Goal: Information Seeking & Learning: Learn about a topic

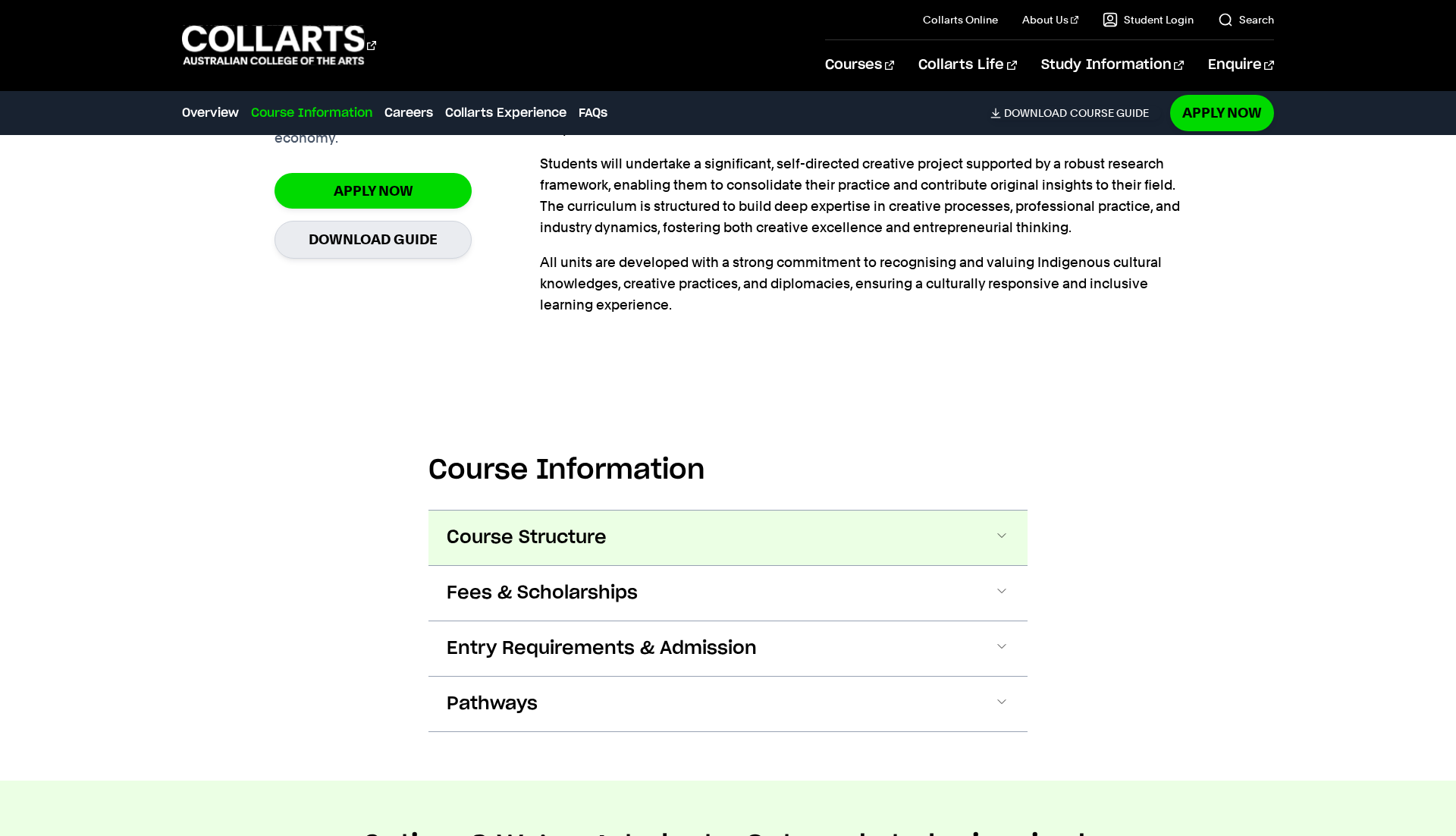
click at [941, 543] on button "Course Structure" at bounding box center [727, 538] width 599 height 55
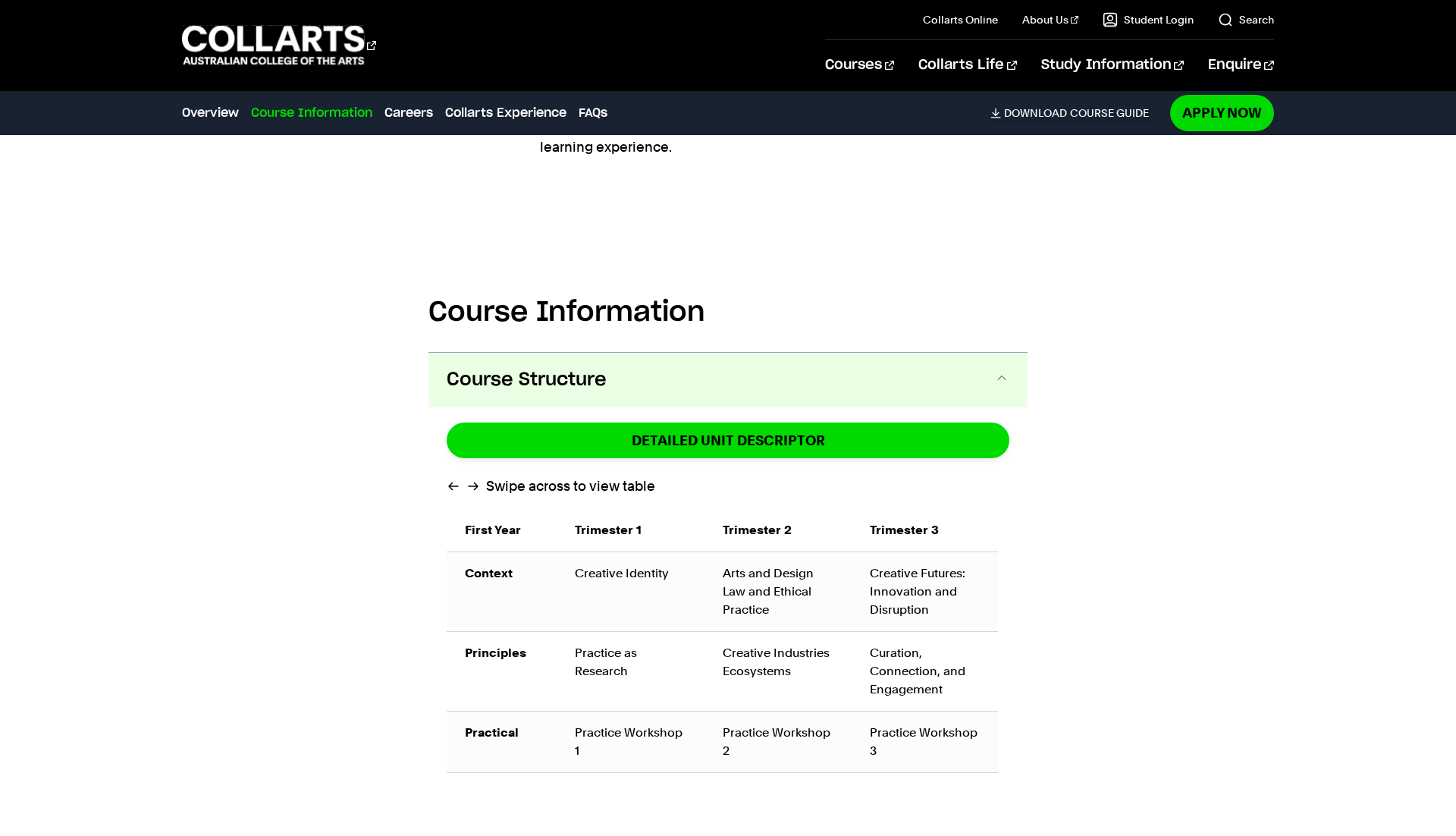
scroll to position [748, 0]
click at [792, 381] on button "Course Structure" at bounding box center [727, 380] width 599 height 55
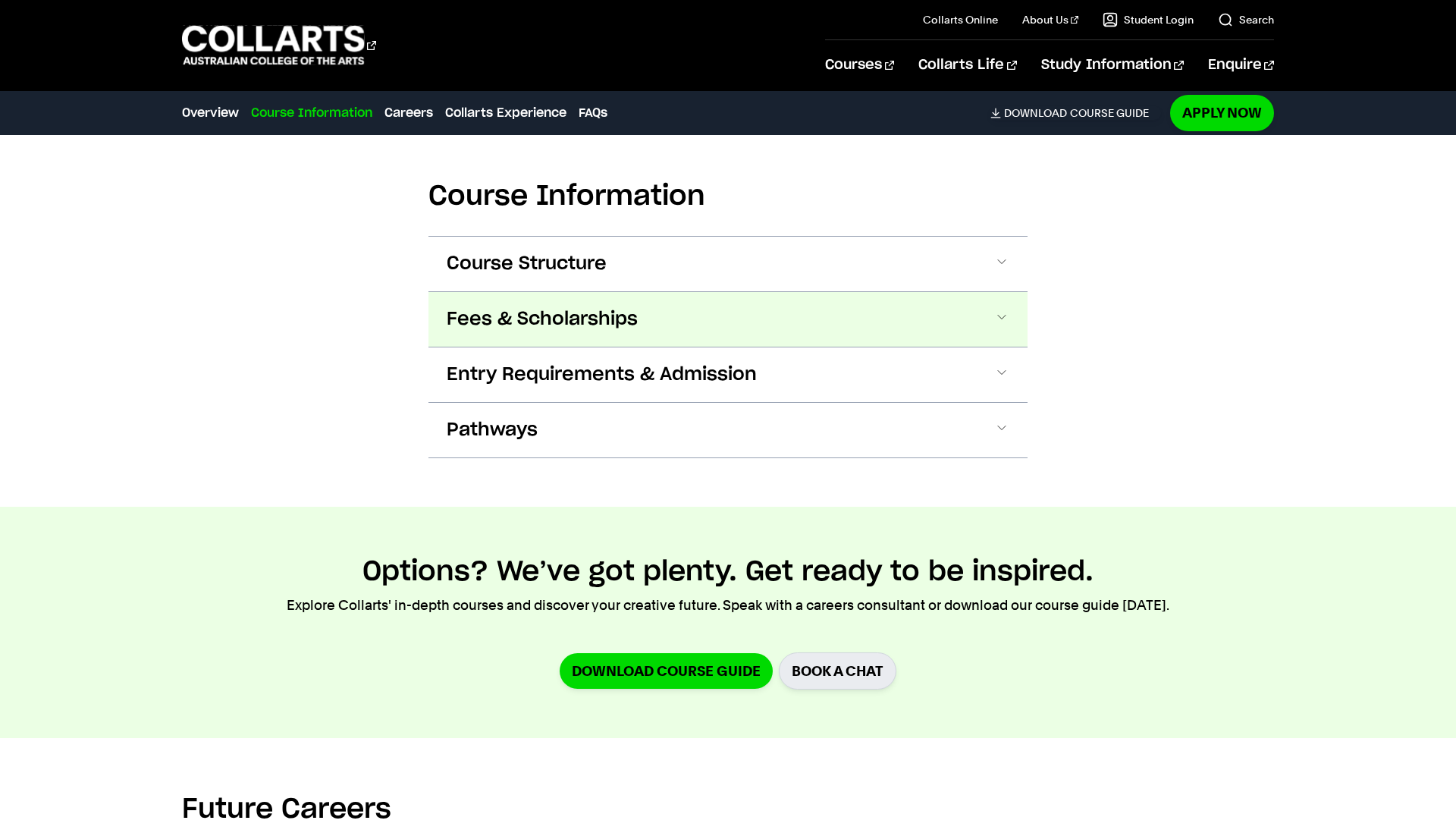
click at [816, 300] on button "Fees & Scholarships" at bounding box center [727, 319] width 599 height 55
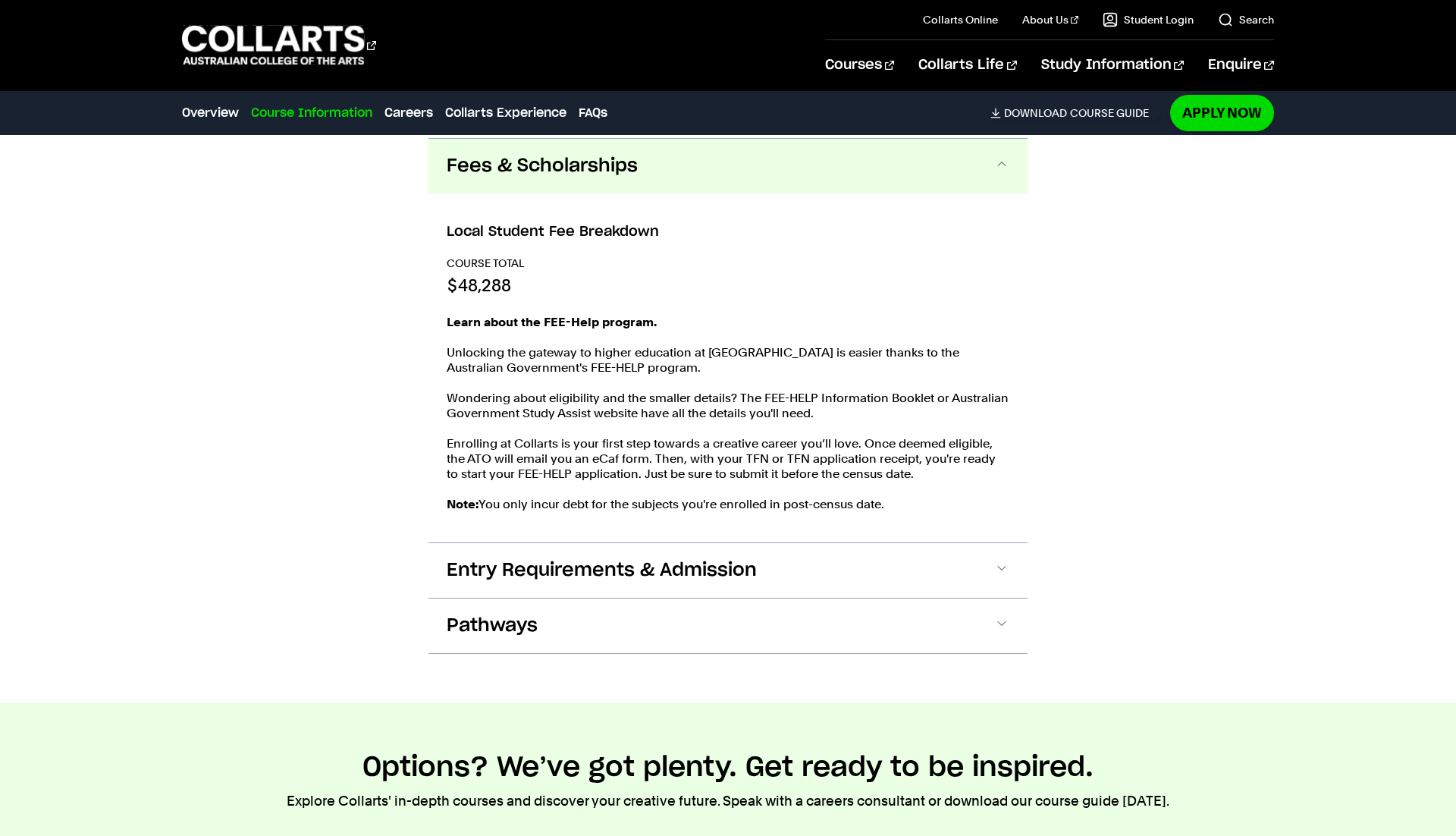
scroll to position [1035, 0]
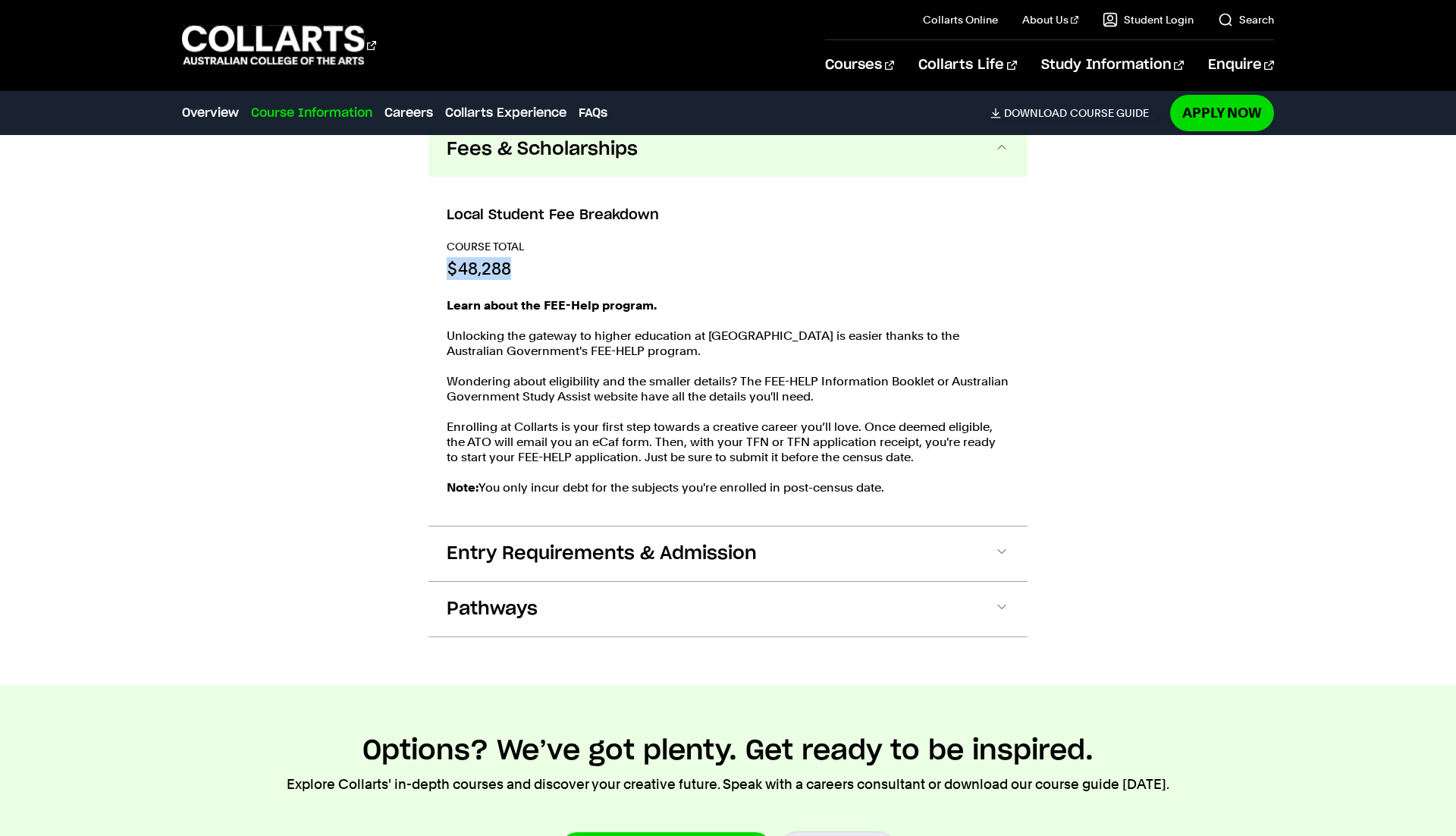
drag, startPoint x: 471, startPoint y: 269, endPoint x: 441, endPoint y: 268, distance: 30.0
click at [441, 268] on div "Local Student Fee Breakdown COURSE TOTAL $48,288 Learn about the FEE-Help progr…" at bounding box center [727, 351] width 599 height 349
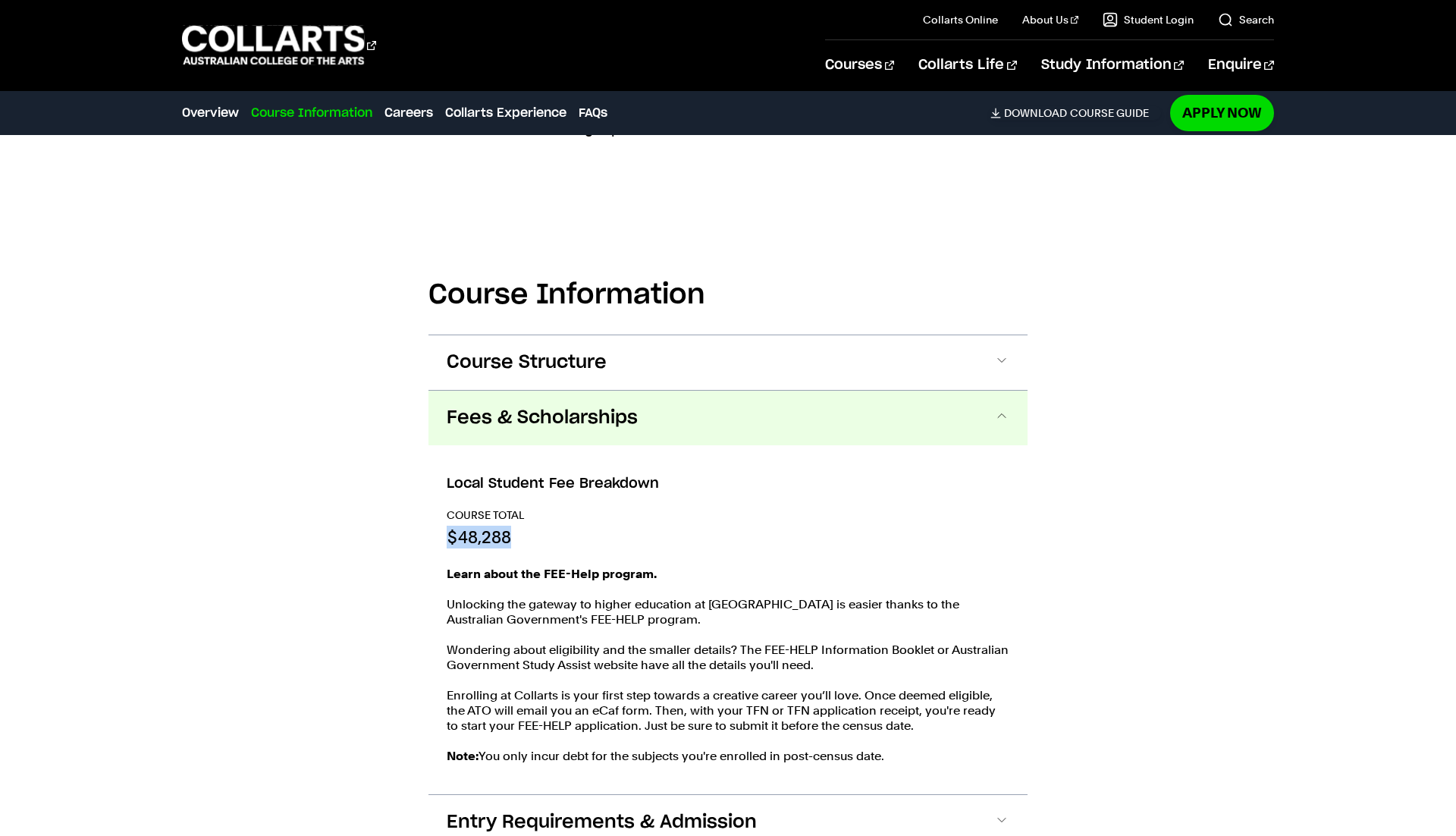
scroll to position [849, 0]
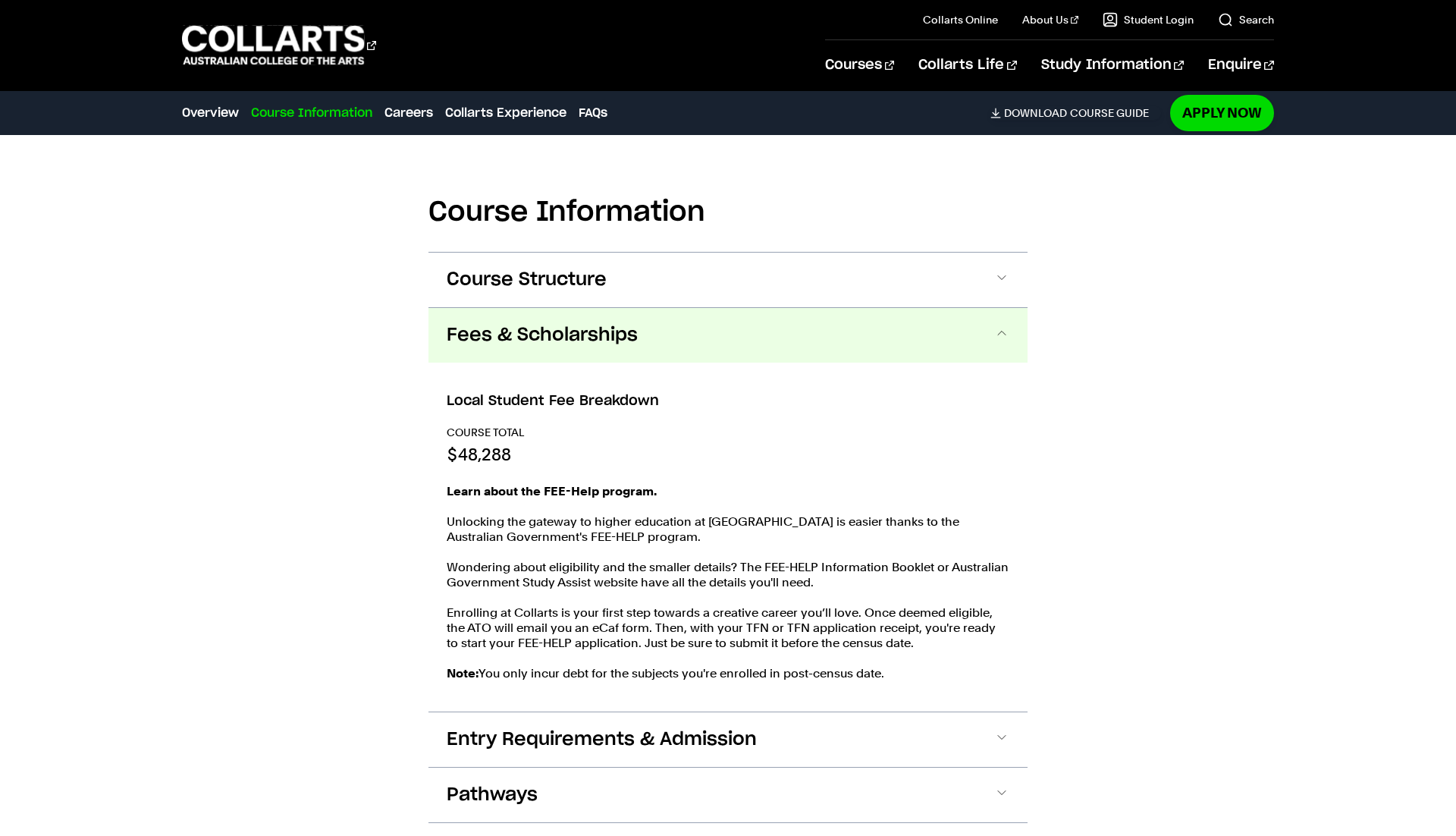
drag, startPoint x: 704, startPoint y: 458, endPoint x: 680, endPoint y: 459, distance: 24.0
click at [704, 458] on div "COURSE TOTAL $48,288" at bounding box center [728, 445] width 563 height 41
click at [532, 453] on div "COURSE TOTAL $48,288" at bounding box center [728, 445] width 563 height 41
click at [577, 458] on div "COURSE TOTAL $48,288" at bounding box center [728, 445] width 563 height 41
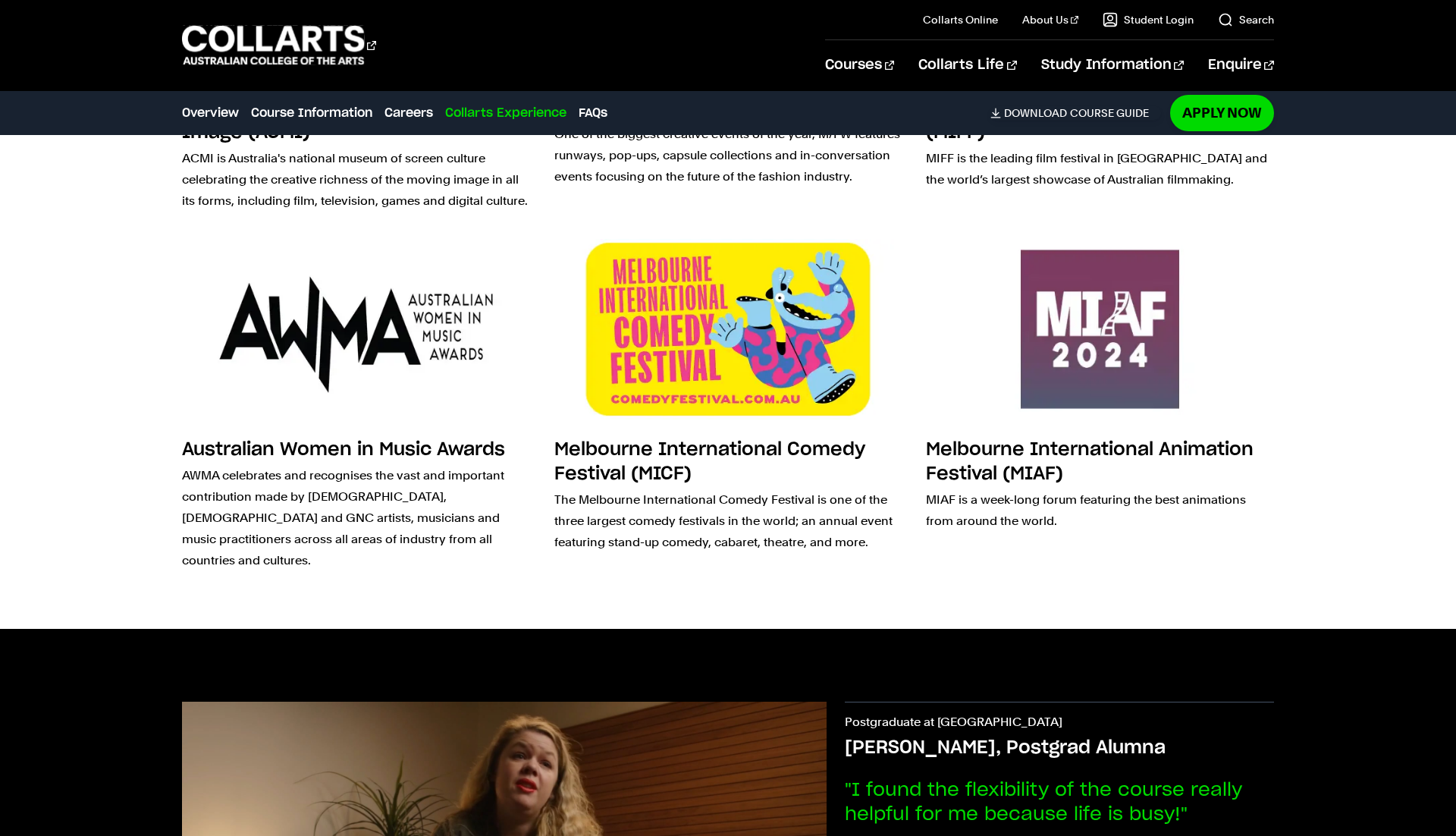
scroll to position [3936, 0]
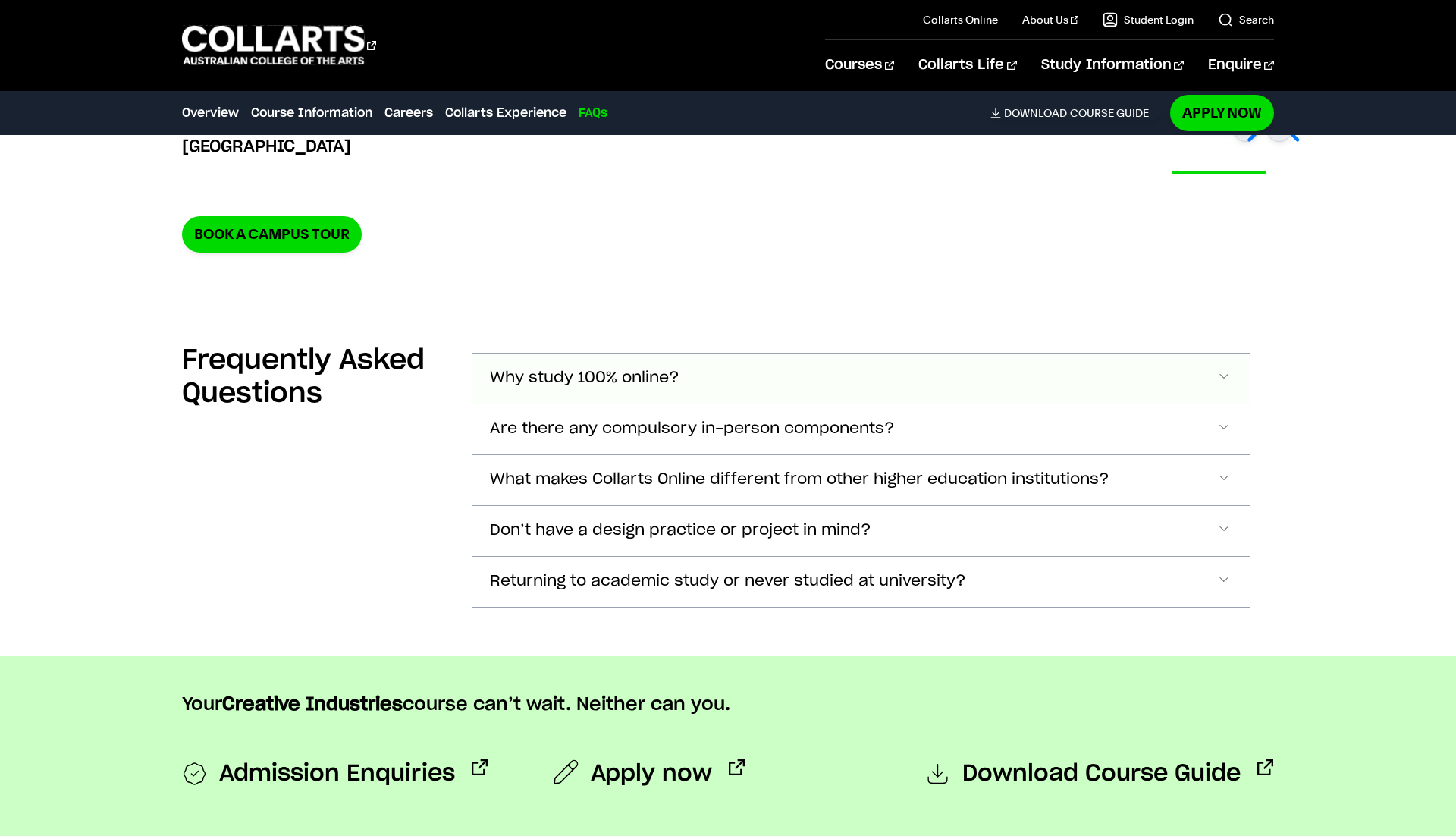
click at [612, 374] on button "Why study 100% online?" at bounding box center [860, 378] width 778 height 50
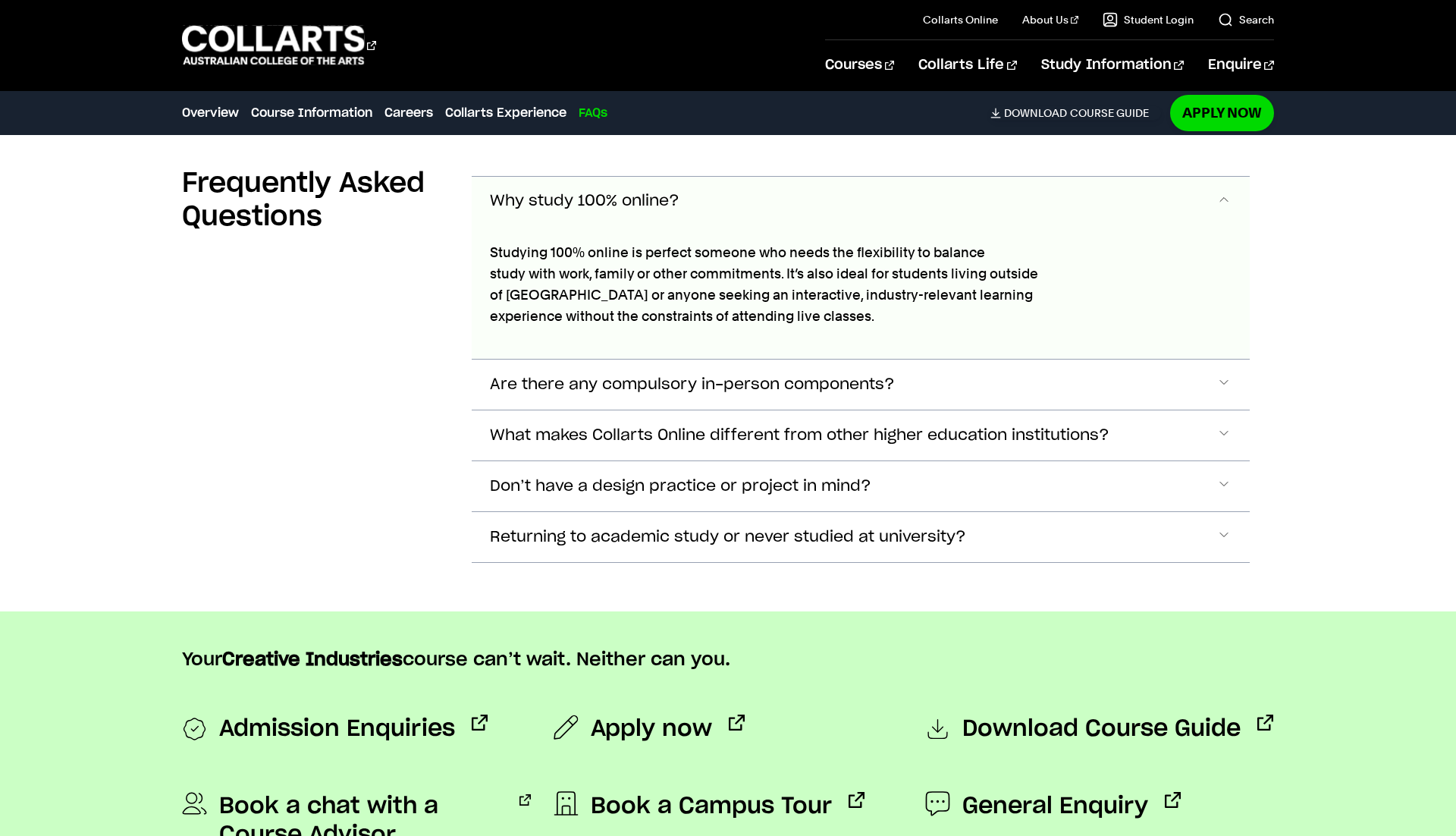
scroll to position [5614, 0]
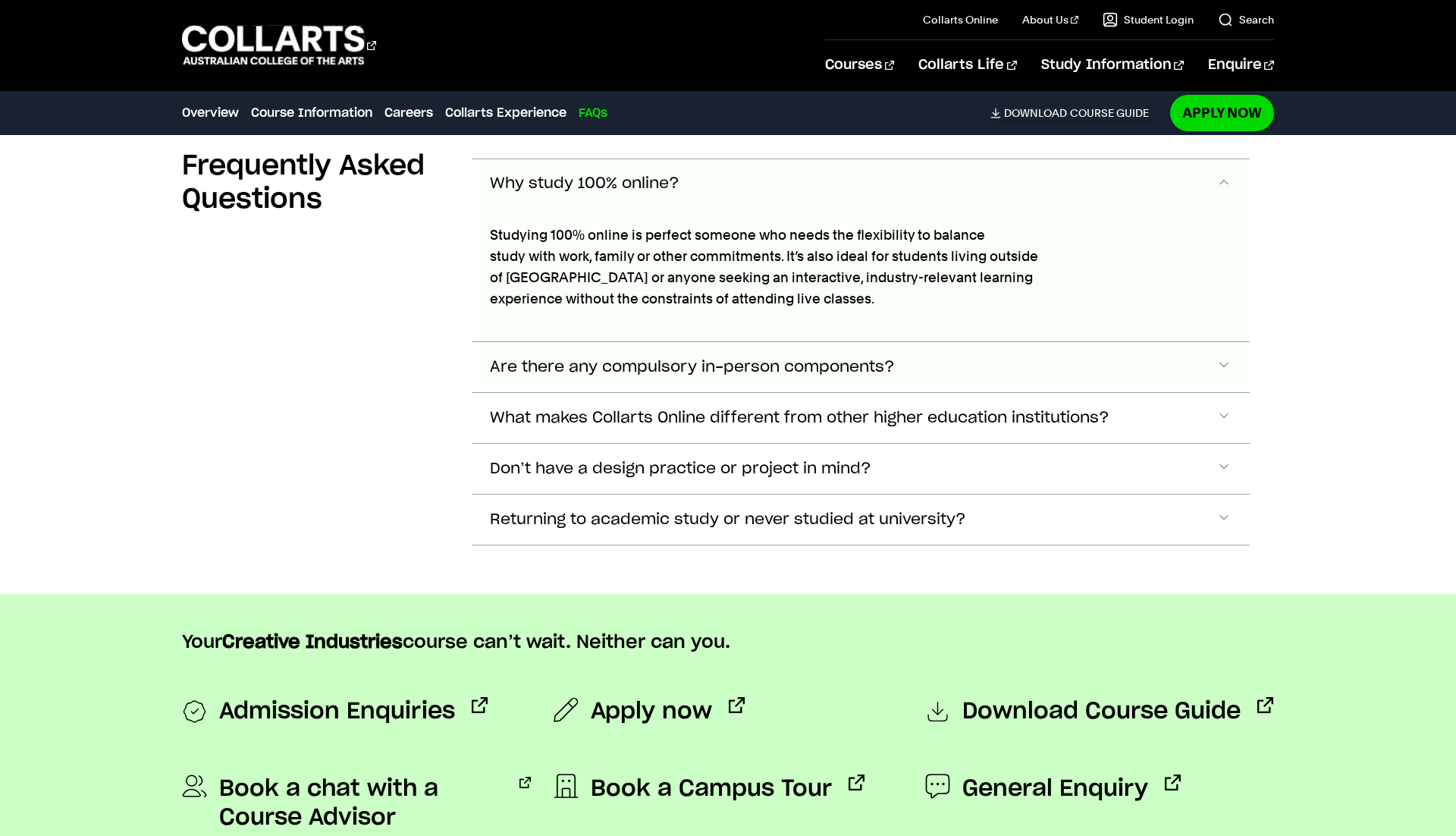
click at [619, 209] on button "Are there any compulsory in-person components?" at bounding box center [860, 184] width 778 height 50
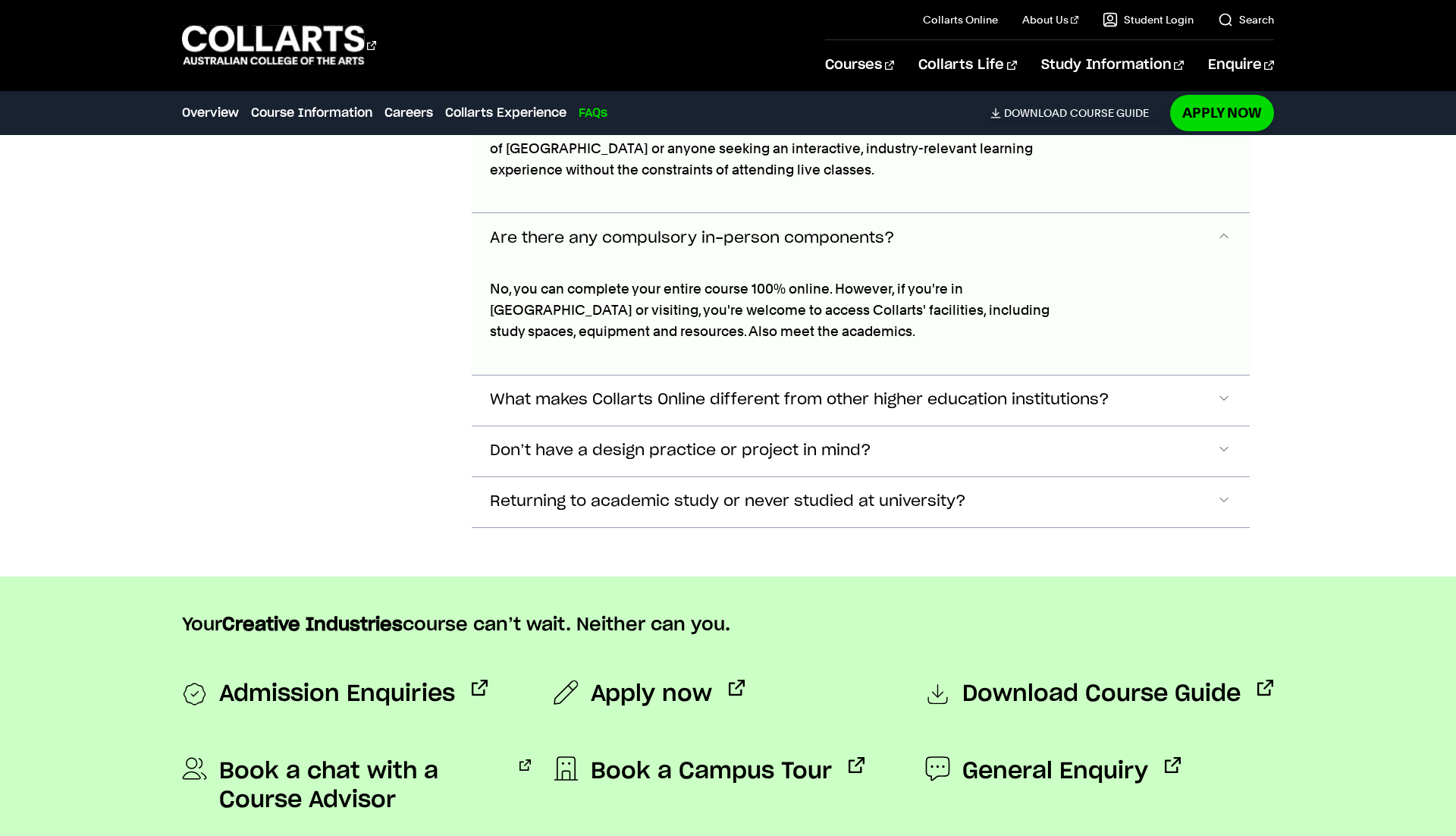
scroll to position [5796, 0]
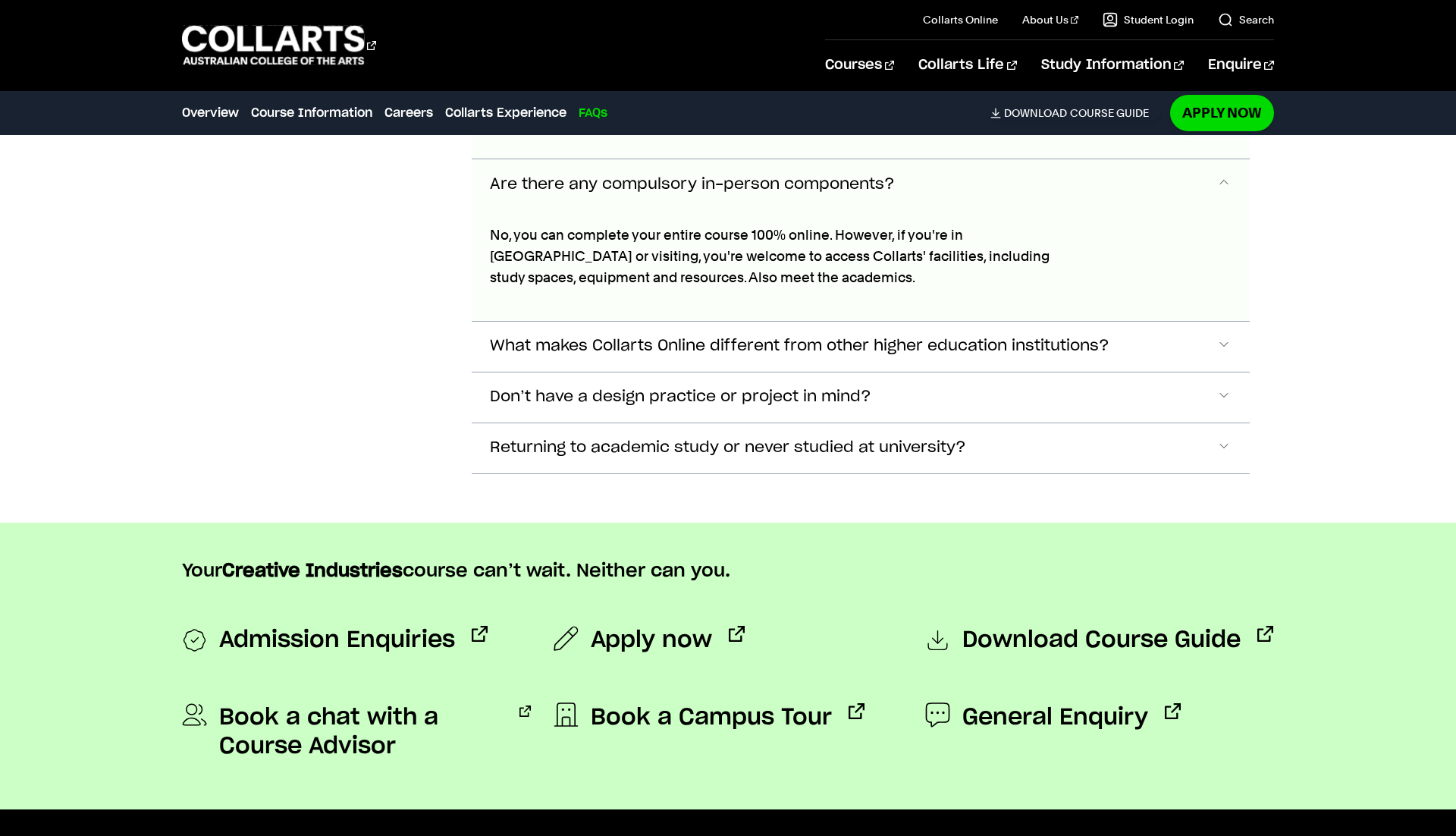
click at [619, 372] on div "Don’t have a design practice or project in mind? Stimulate your design practice…" at bounding box center [860, 397] width 778 height 51
click at [618, 10] on span "What makes Collarts Online different from other higher education institutions?" at bounding box center [584, 1] width 190 height 18
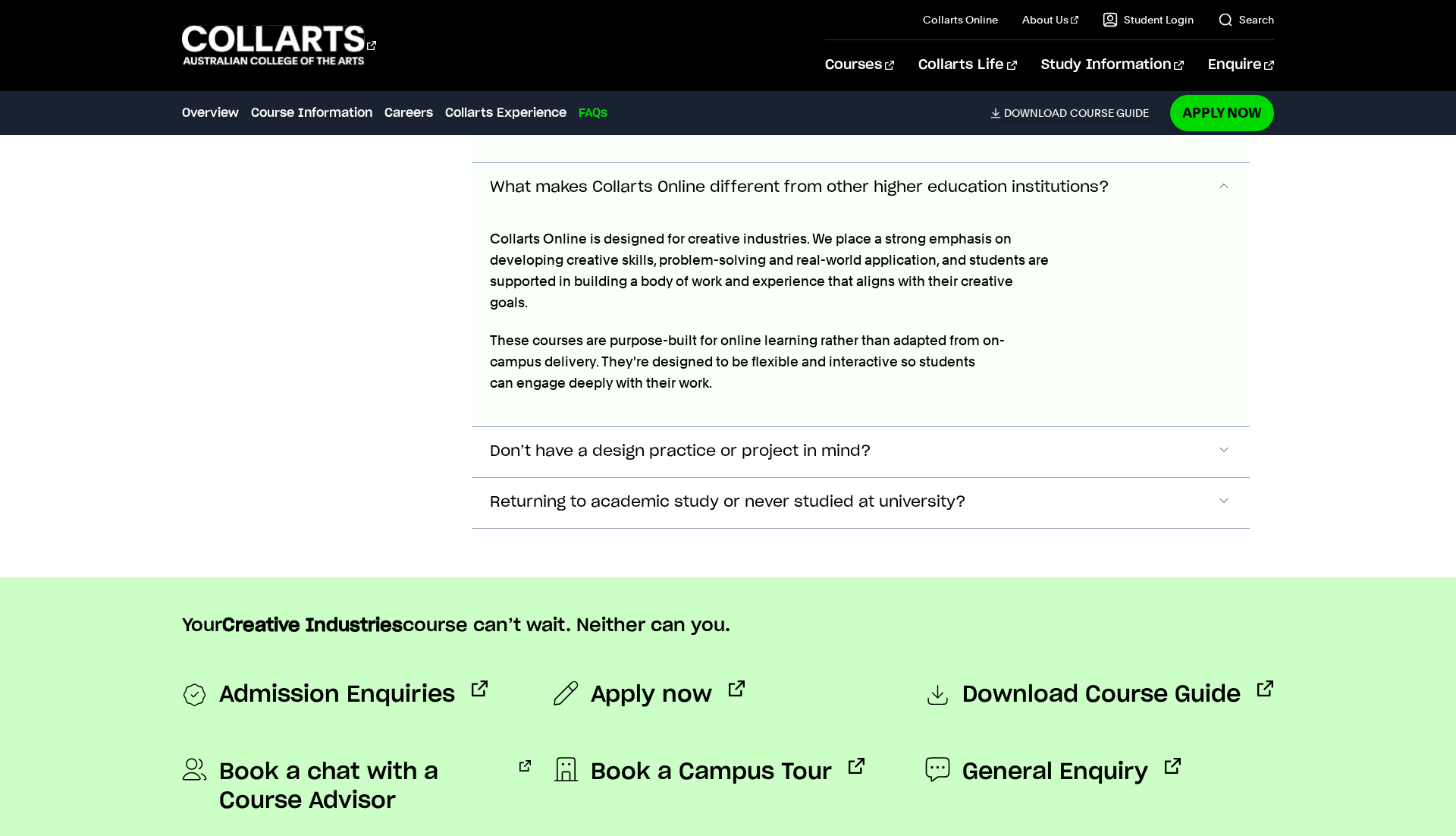
scroll to position [5957, 0]
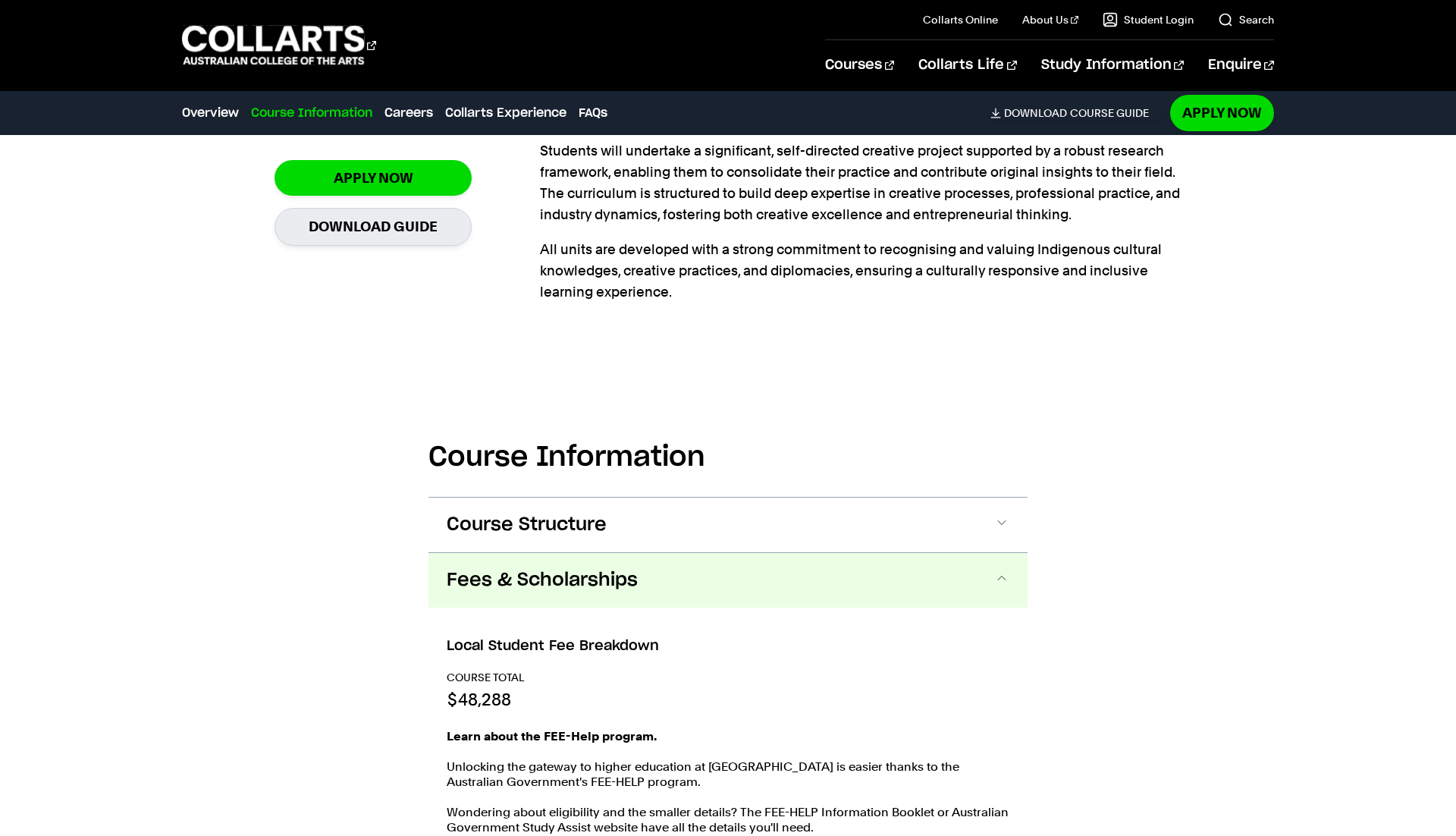
scroll to position [0, 0]
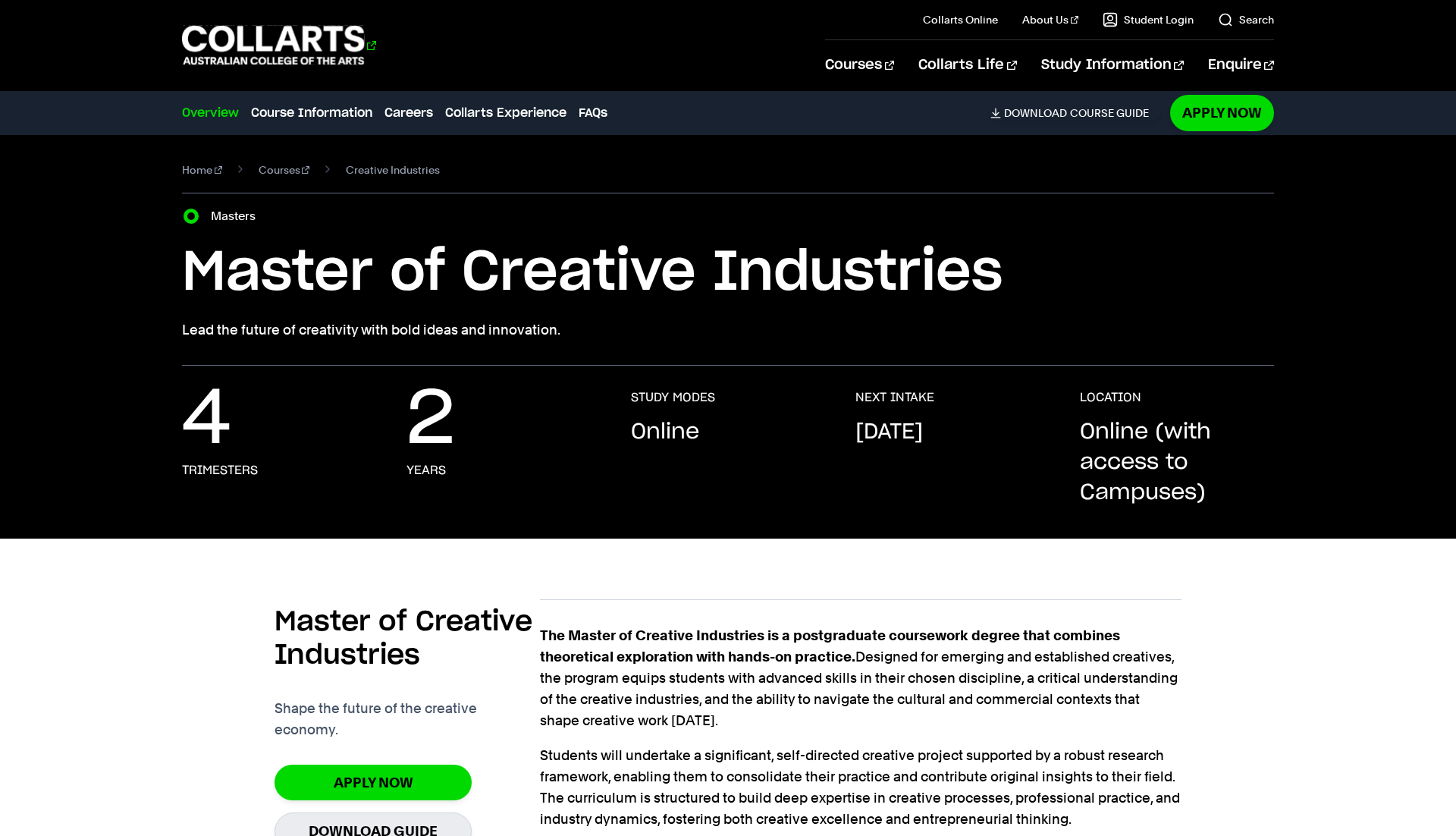
click at [284, 45] on 1 "Go to homepage" at bounding box center [273, 46] width 183 height 40
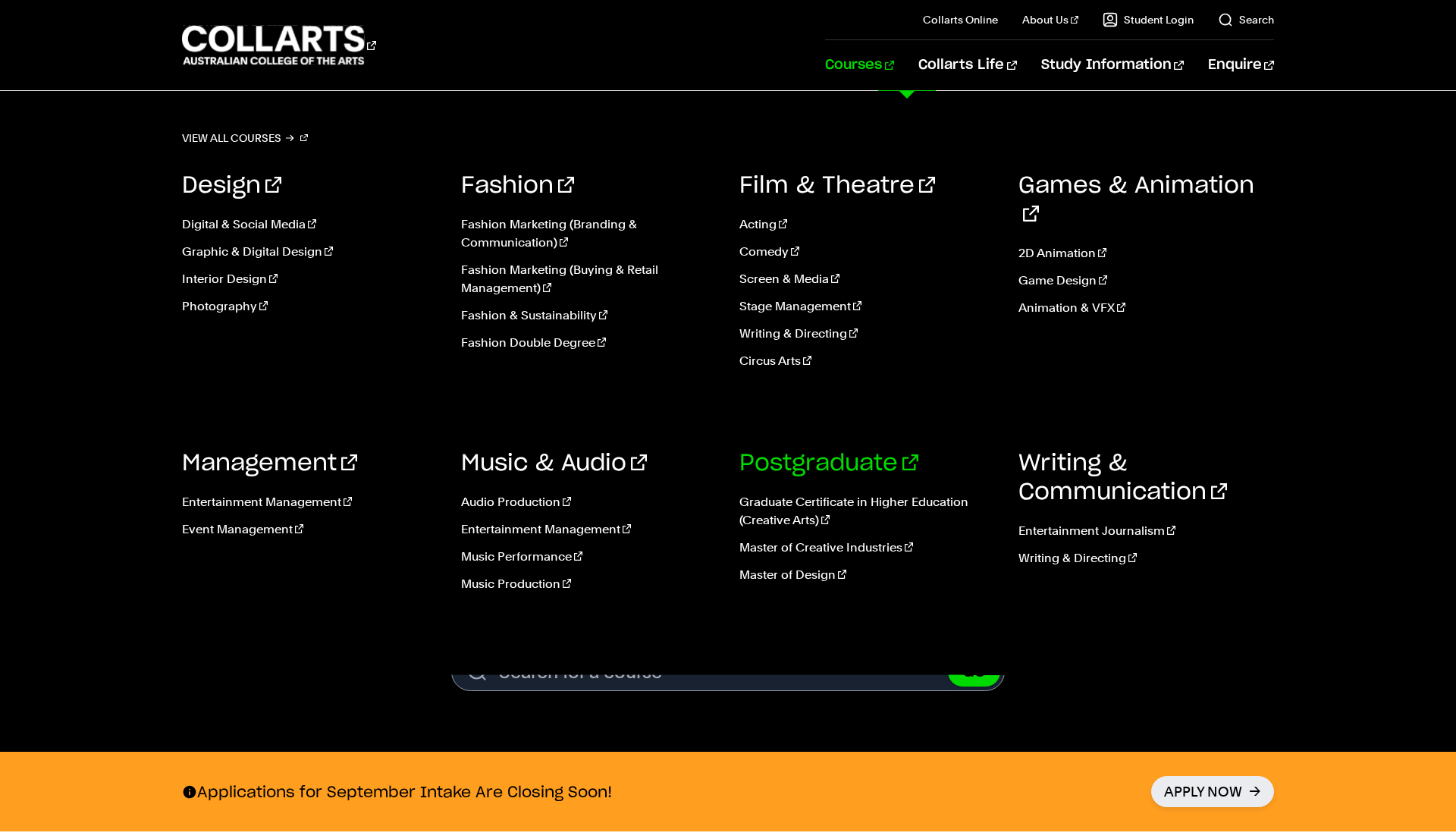
click at [805, 465] on link "Postgraduate" at bounding box center [828, 463] width 179 height 23
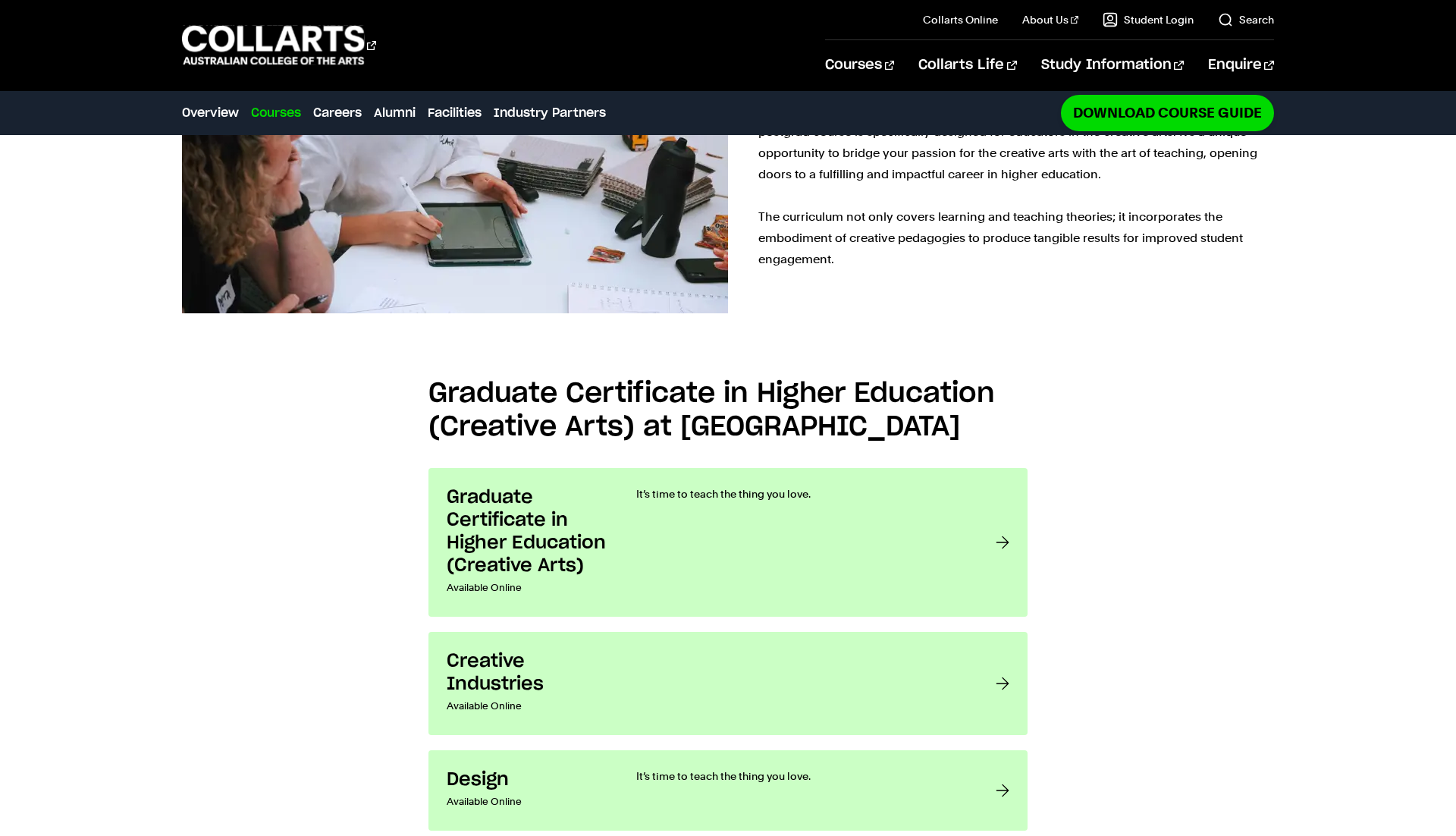
scroll to position [1118, 0]
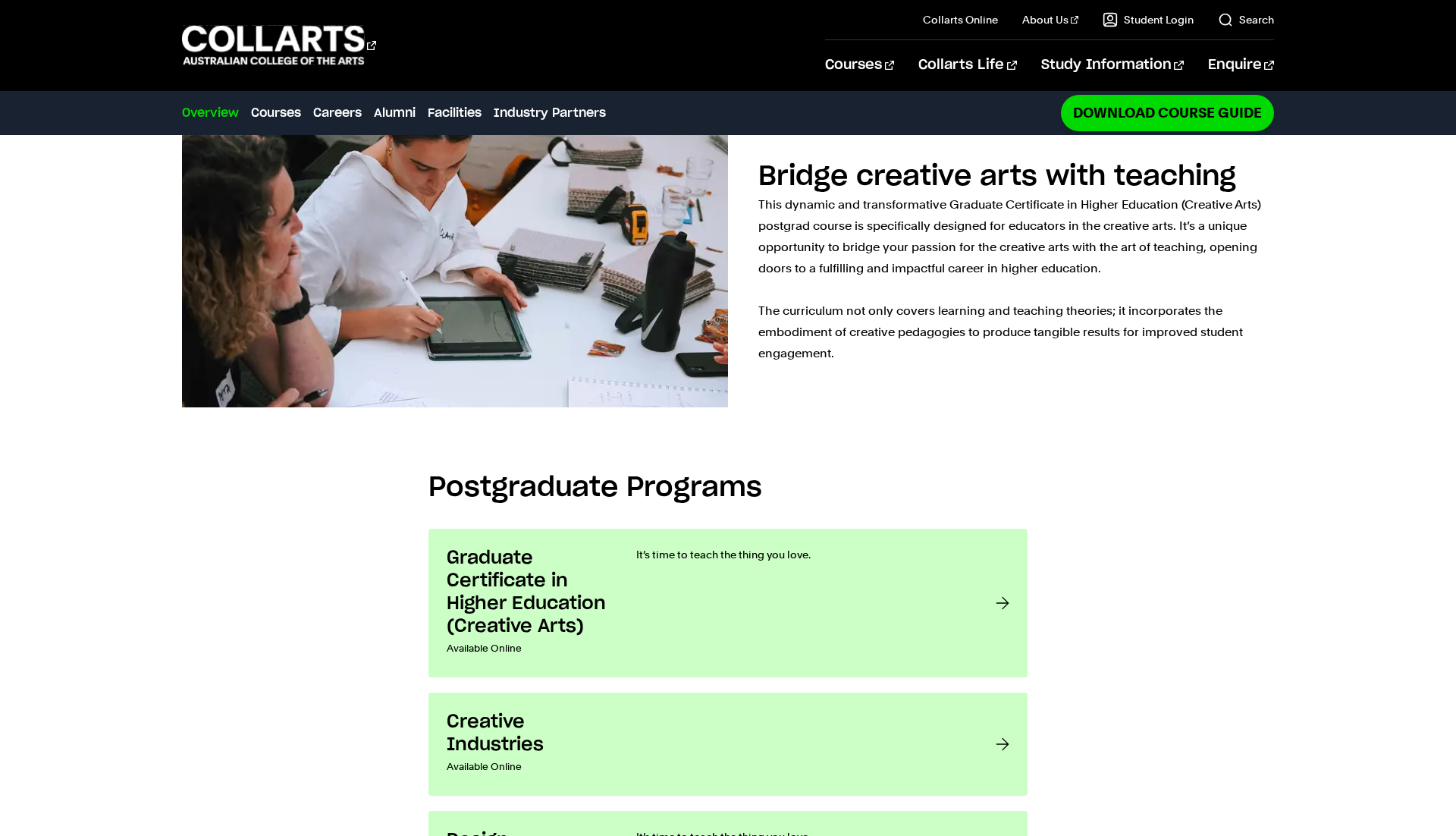
scroll to position [1119, 0]
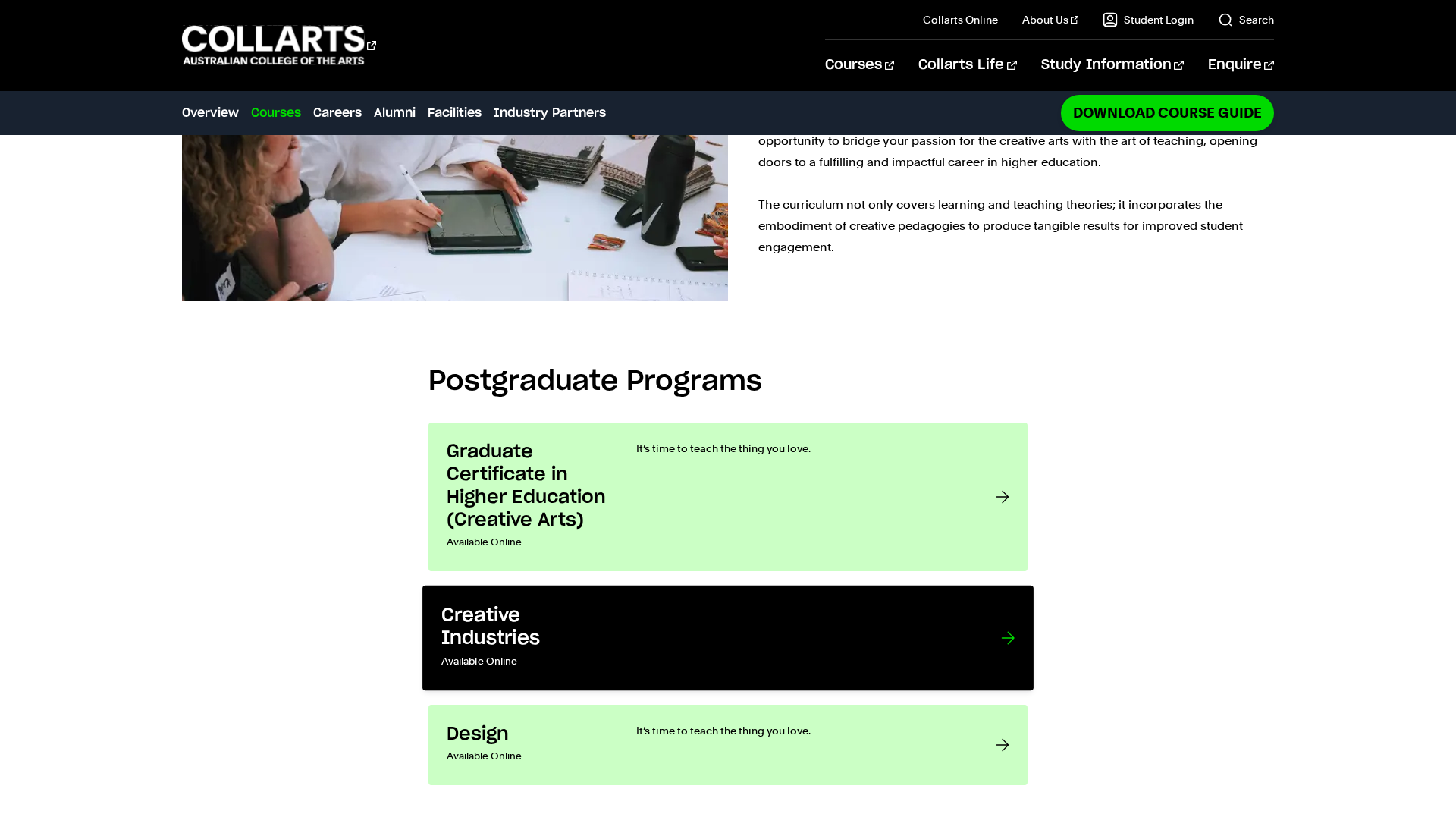
click at [972, 586] on link "Creative Industries Available Online" at bounding box center [727, 638] width 611 height 105
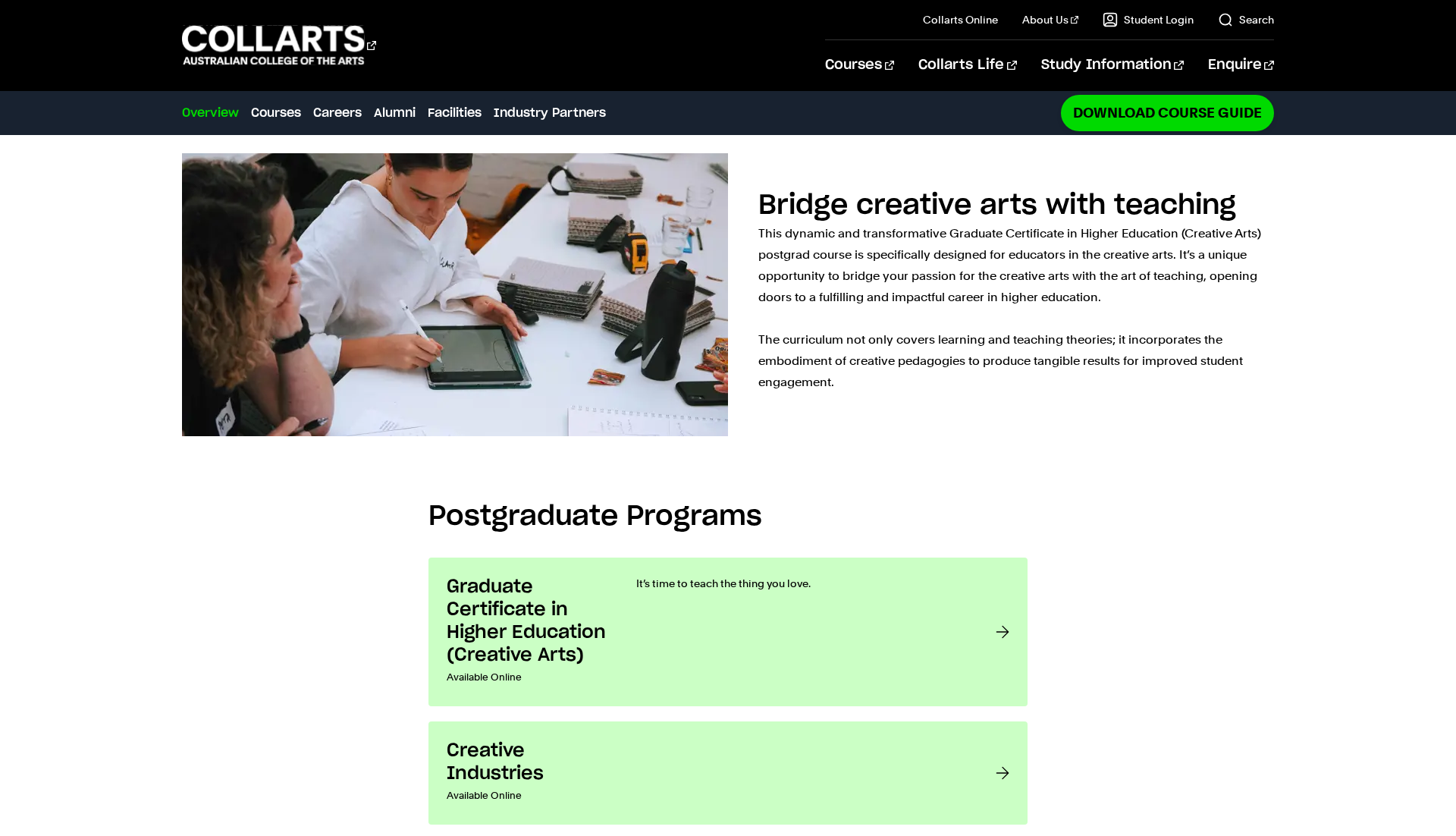
scroll to position [973, 0]
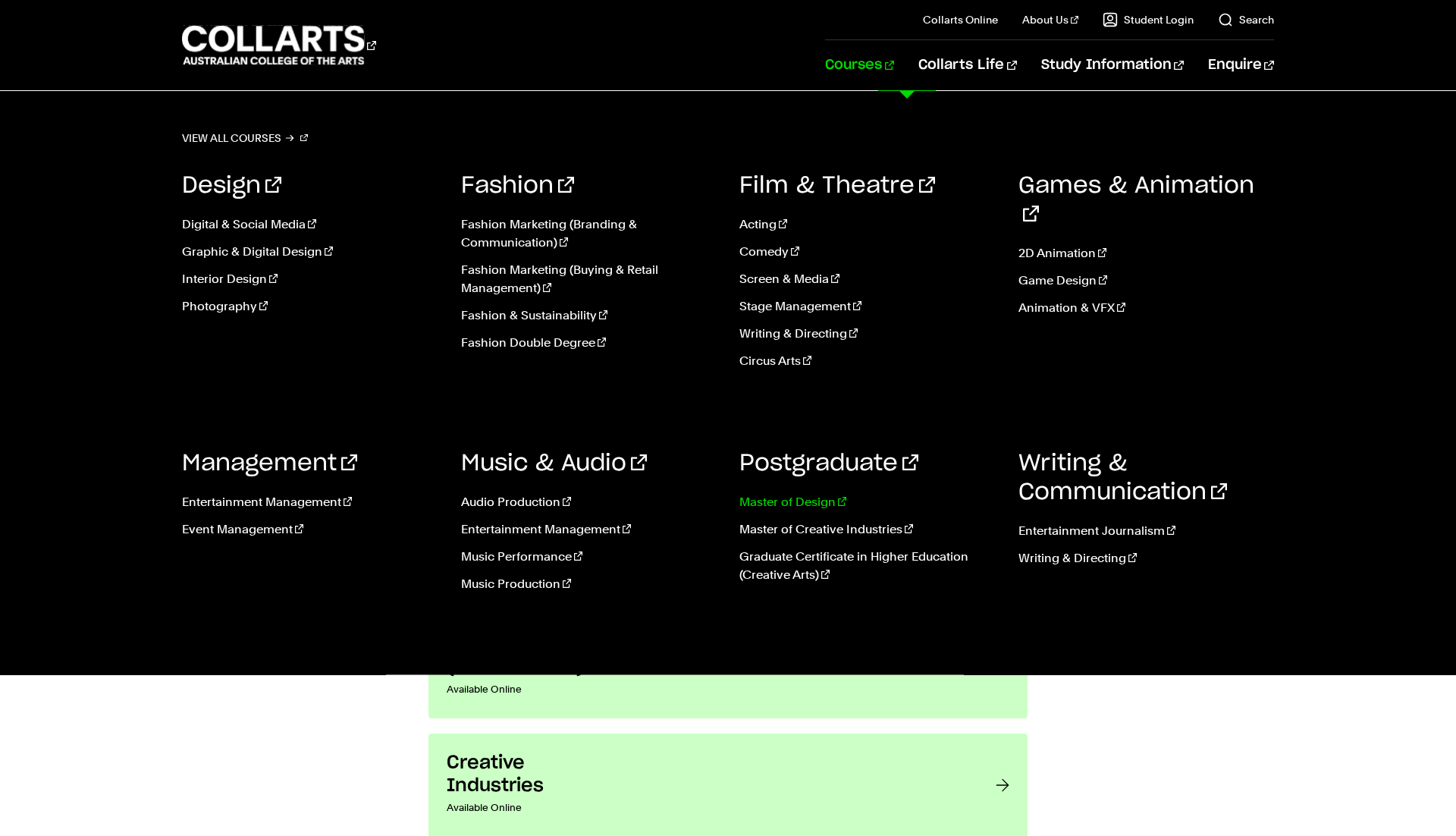
click at [791, 496] on link "Master of Design" at bounding box center [867, 502] width 256 height 19
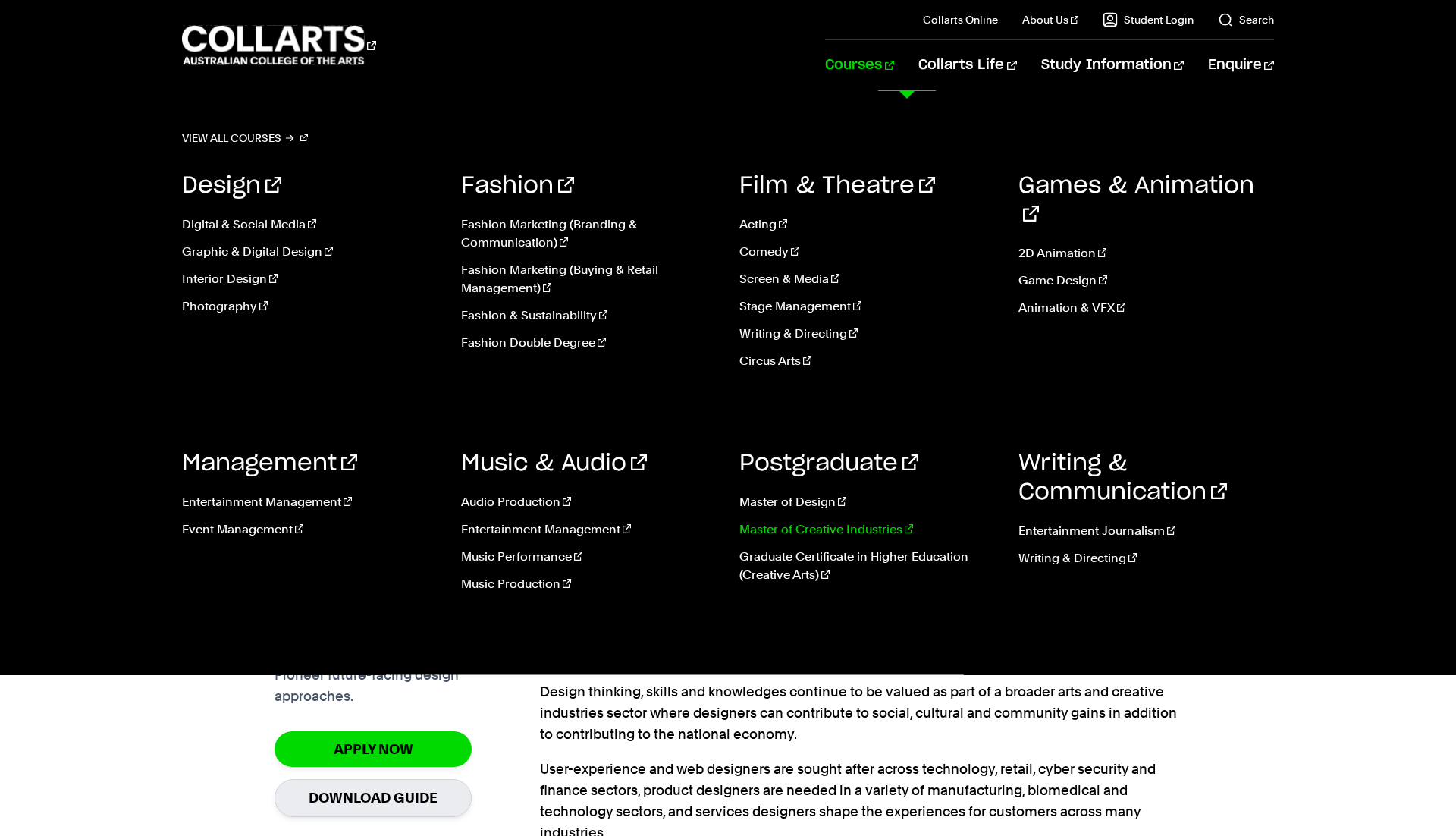
click at [790, 528] on link "Master of Creative Industries" at bounding box center [867, 529] width 256 height 19
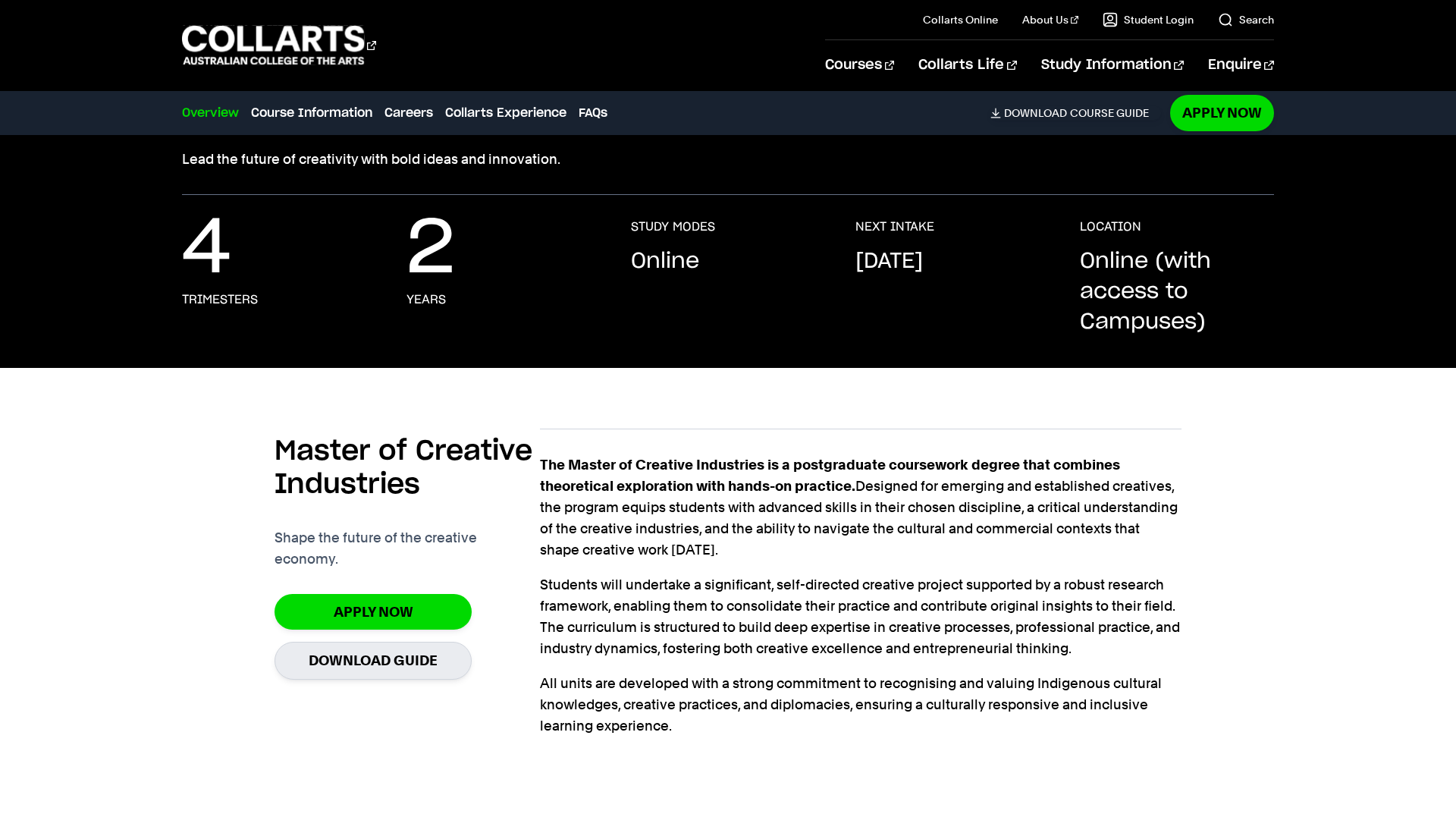
scroll to position [208, 0]
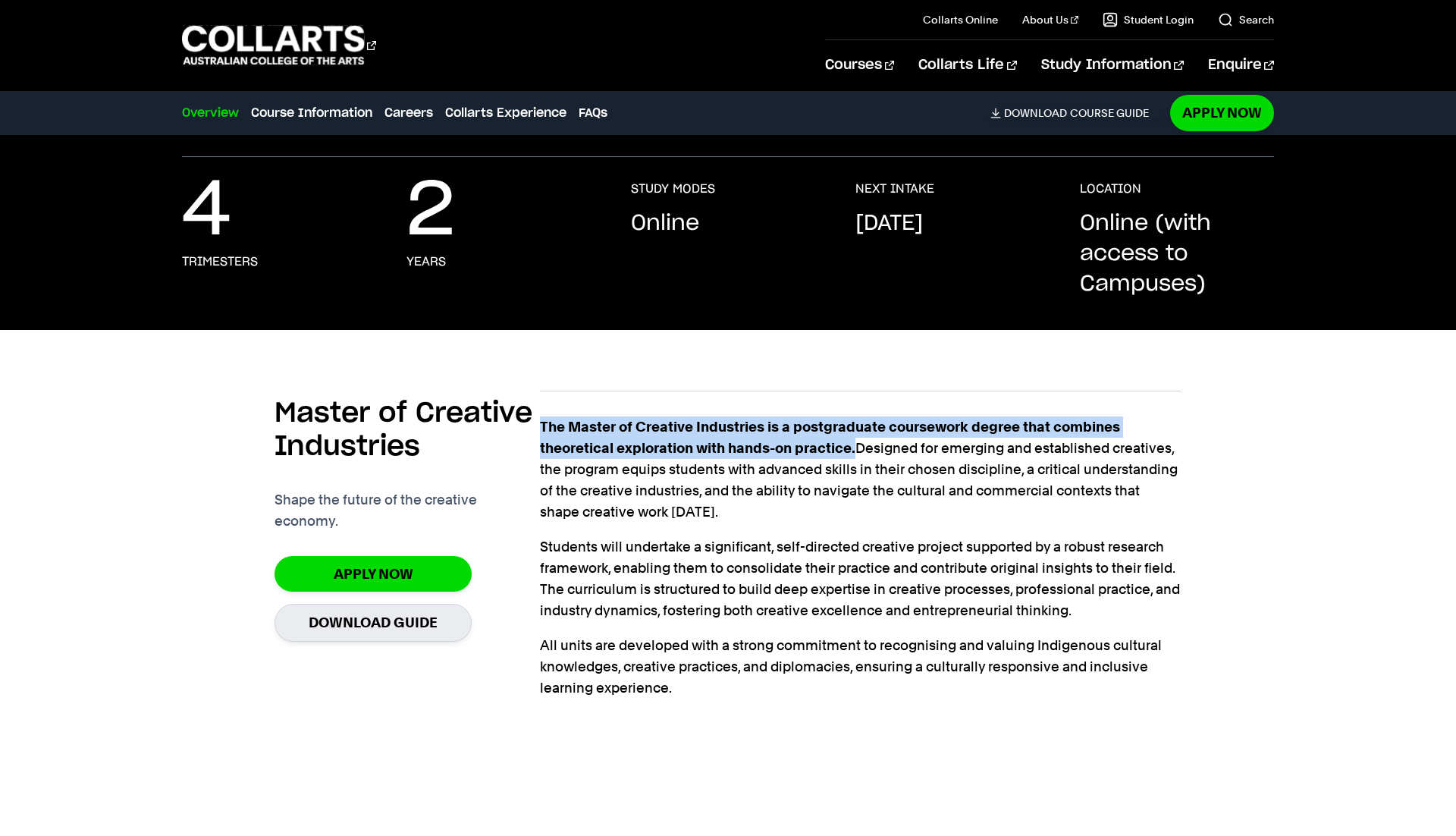
drag, startPoint x: 543, startPoint y: 421, endPoint x: 858, endPoint y: 451, distance: 316.4
click at [858, 451] on p "The Master of Creative Industries is a postgraduate coursework degree that comb…" at bounding box center [860, 469] width 640 height 106
copy strong "The Master of Creative Industries is a postgraduate coursework degree that comb…"
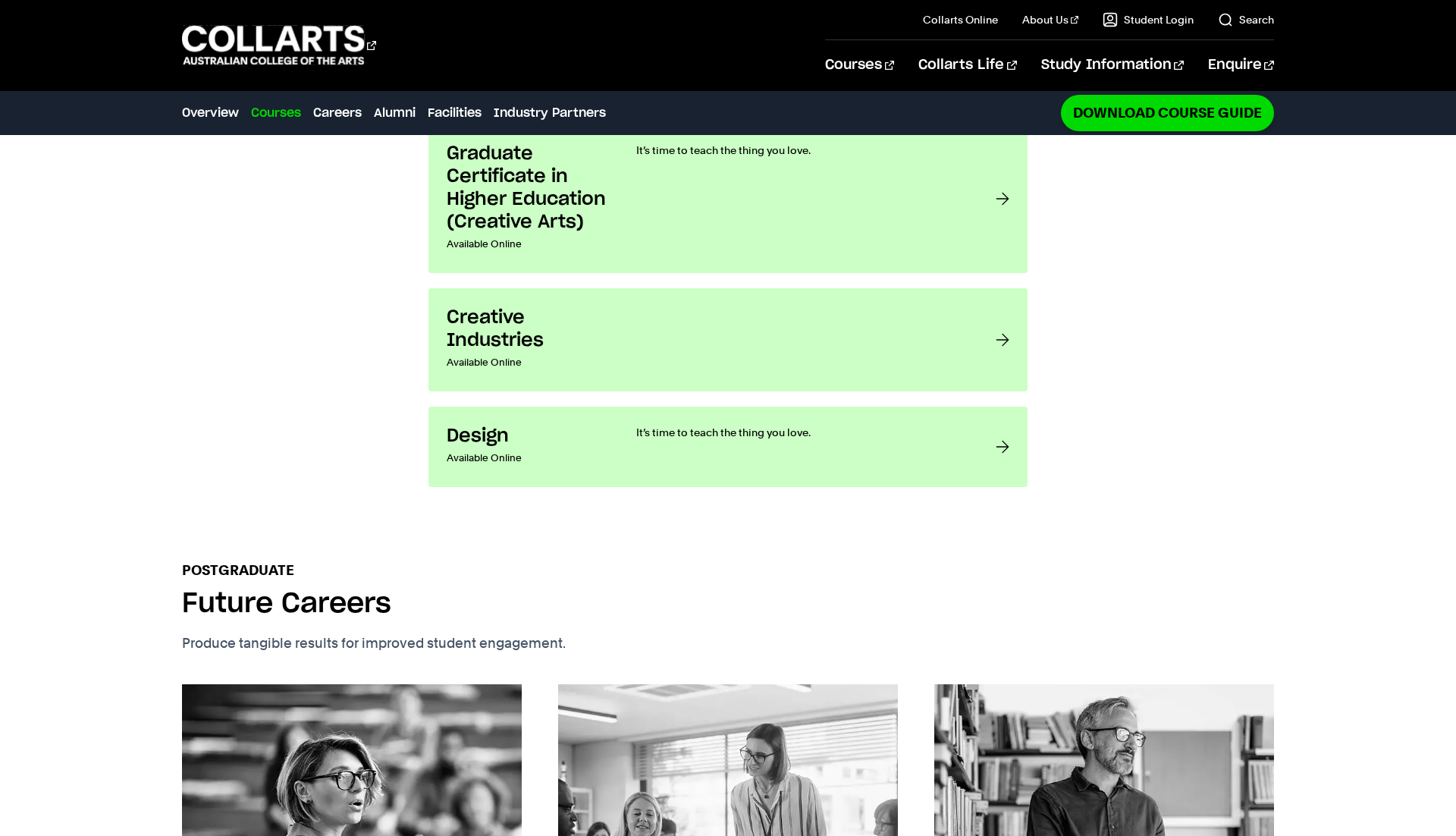
scroll to position [1418, 0]
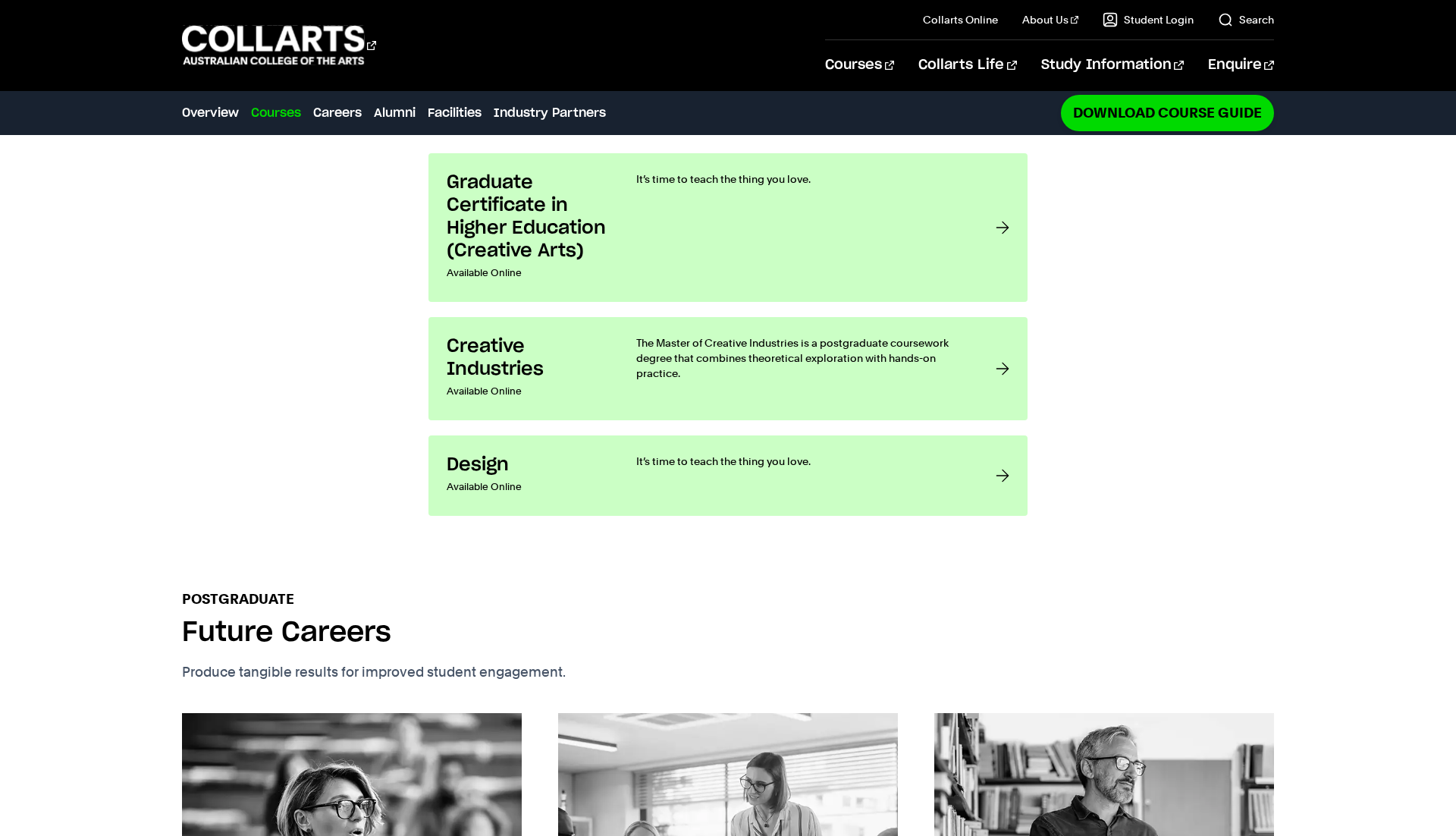
scroll to position [1389, 0]
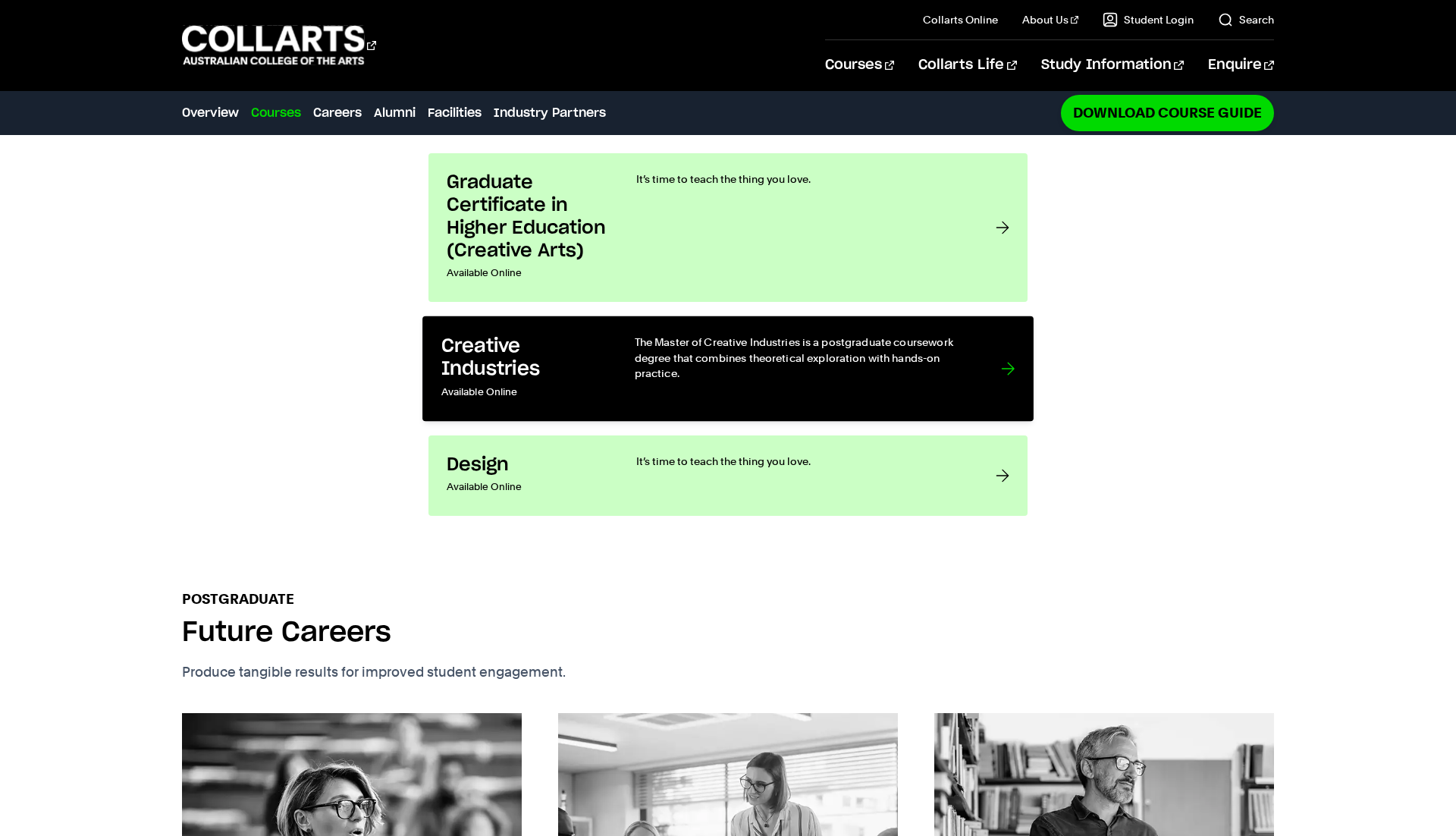
click at [682, 335] on p "The Master of Creative Industries is a postgraduate coursework degree that comb…" at bounding box center [802, 357] width 336 height 46
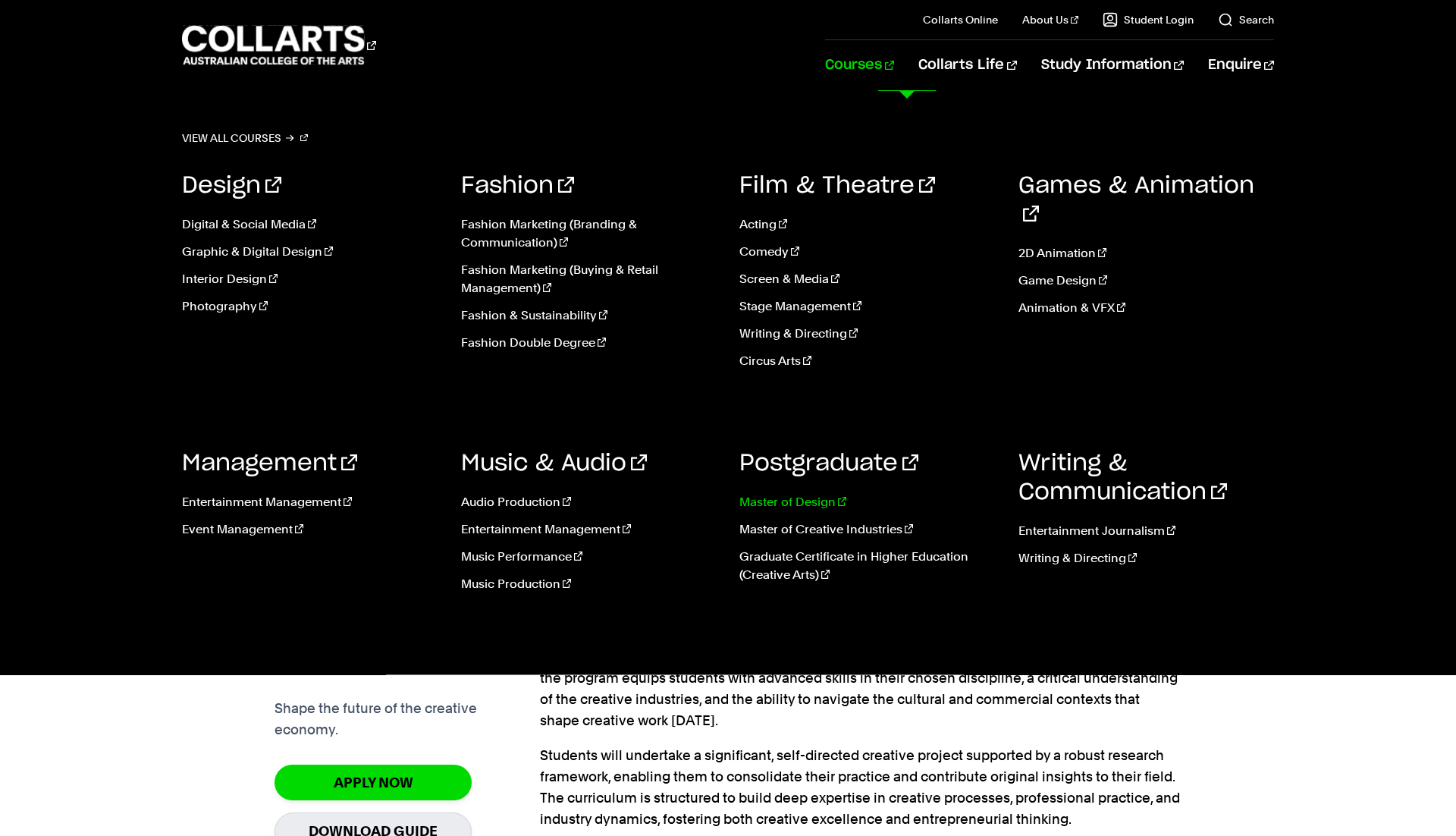
click at [776, 497] on link "Master of Design" at bounding box center [867, 502] width 256 height 19
